Goal: Navigation & Orientation: Understand site structure

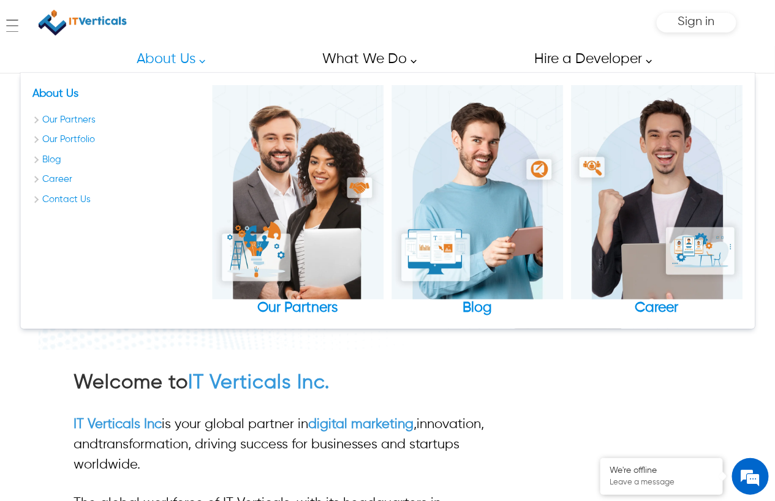
click at [178, 63] on link "About Us" at bounding box center [166, 59] width 89 height 28
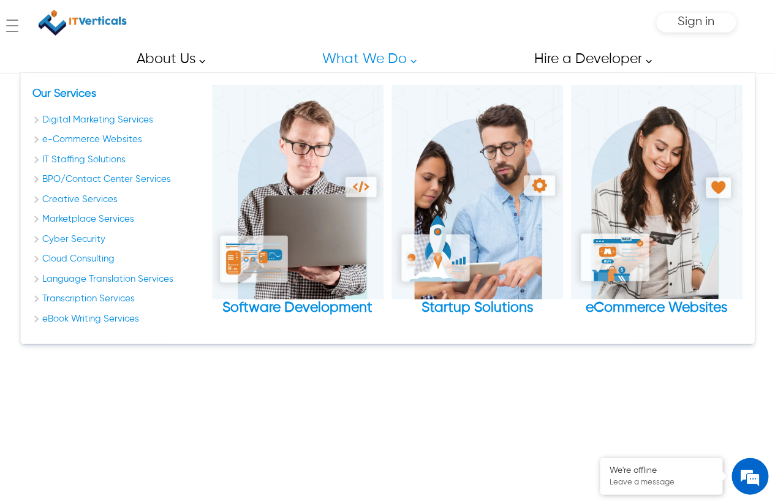
click at [356, 58] on link "What We Do" at bounding box center [366, 59] width 115 height 28
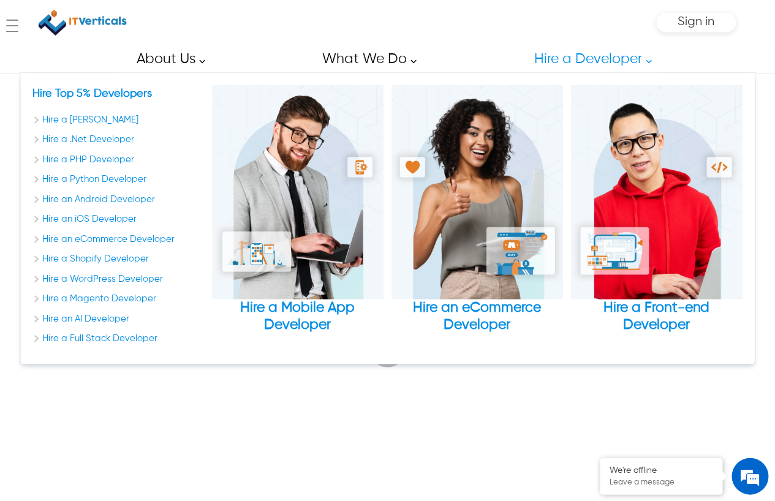
click at [584, 56] on link "Hire a Developer" at bounding box center [589, 59] width 138 height 28
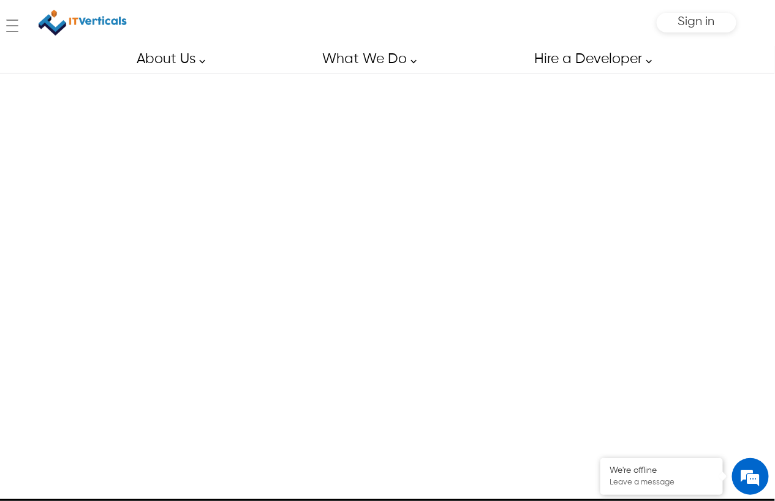
click at [83, 25] on img at bounding box center [83, 22] width 88 height 33
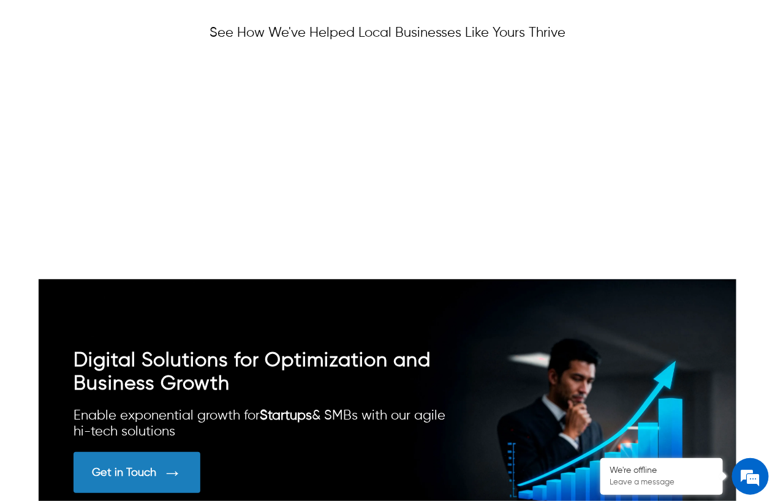
scroll to position [3061, 0]
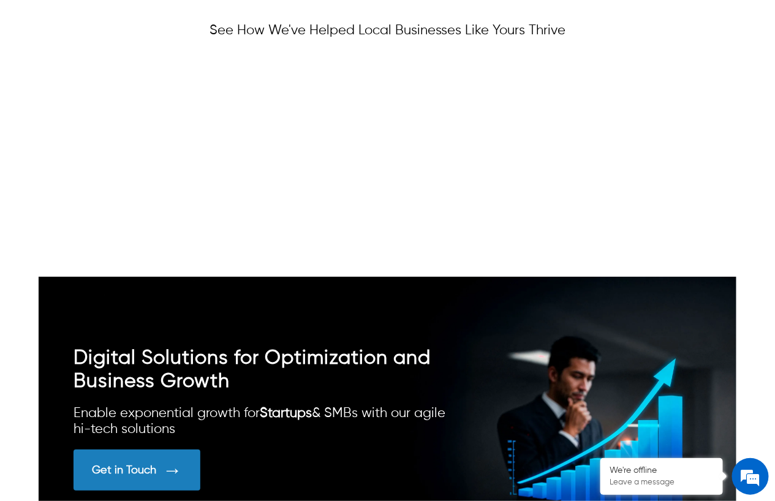
drag, startPoint x: 684, startPoint y: 166, endPoint x: 467, endPoint y: 159, distance: 217.5
click at [473, 160] on div "" We partnered with IT Verticals for SEO and PPC, and the results have been out…" at bounding box center [503, 165] width 929 height 203
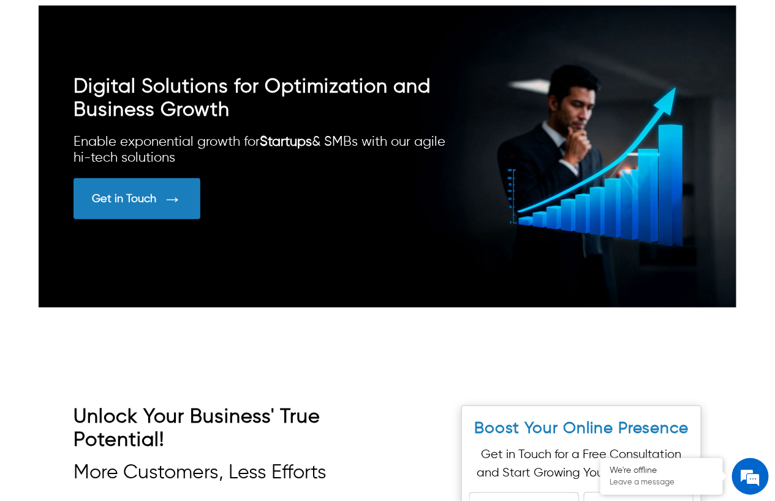
scroll to position [3333, 0]
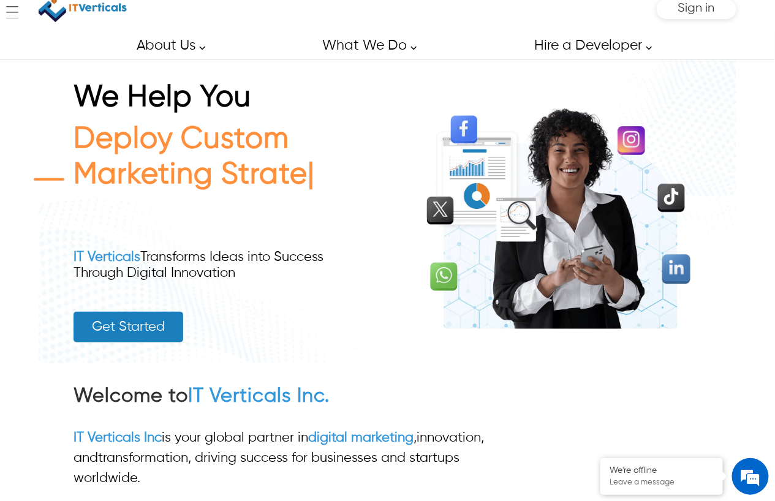
scroll to position [0, 0]
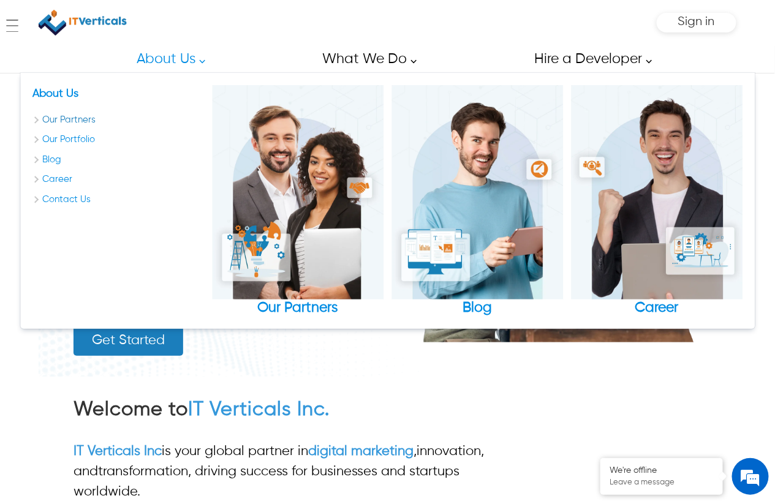
click at [64, 122] on link "Our Partners" at bounding box center [117, 120] width 171 height 14
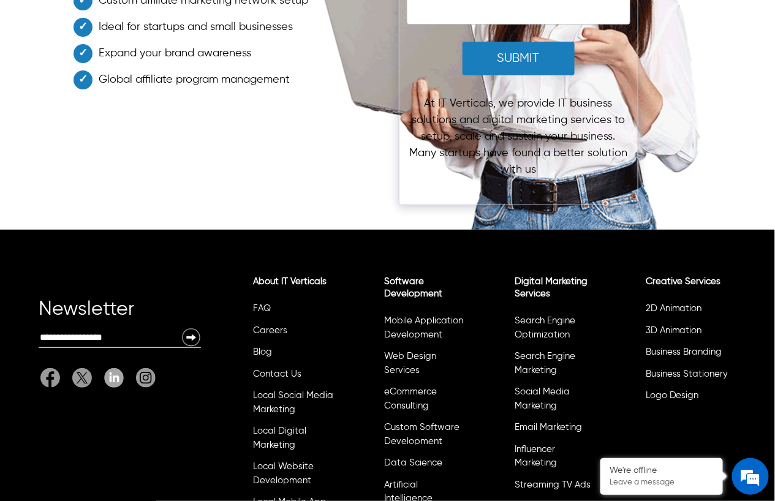
scroll to position [2814, 0]
